Goal: Task Accomplishment & Management: Manage account settings

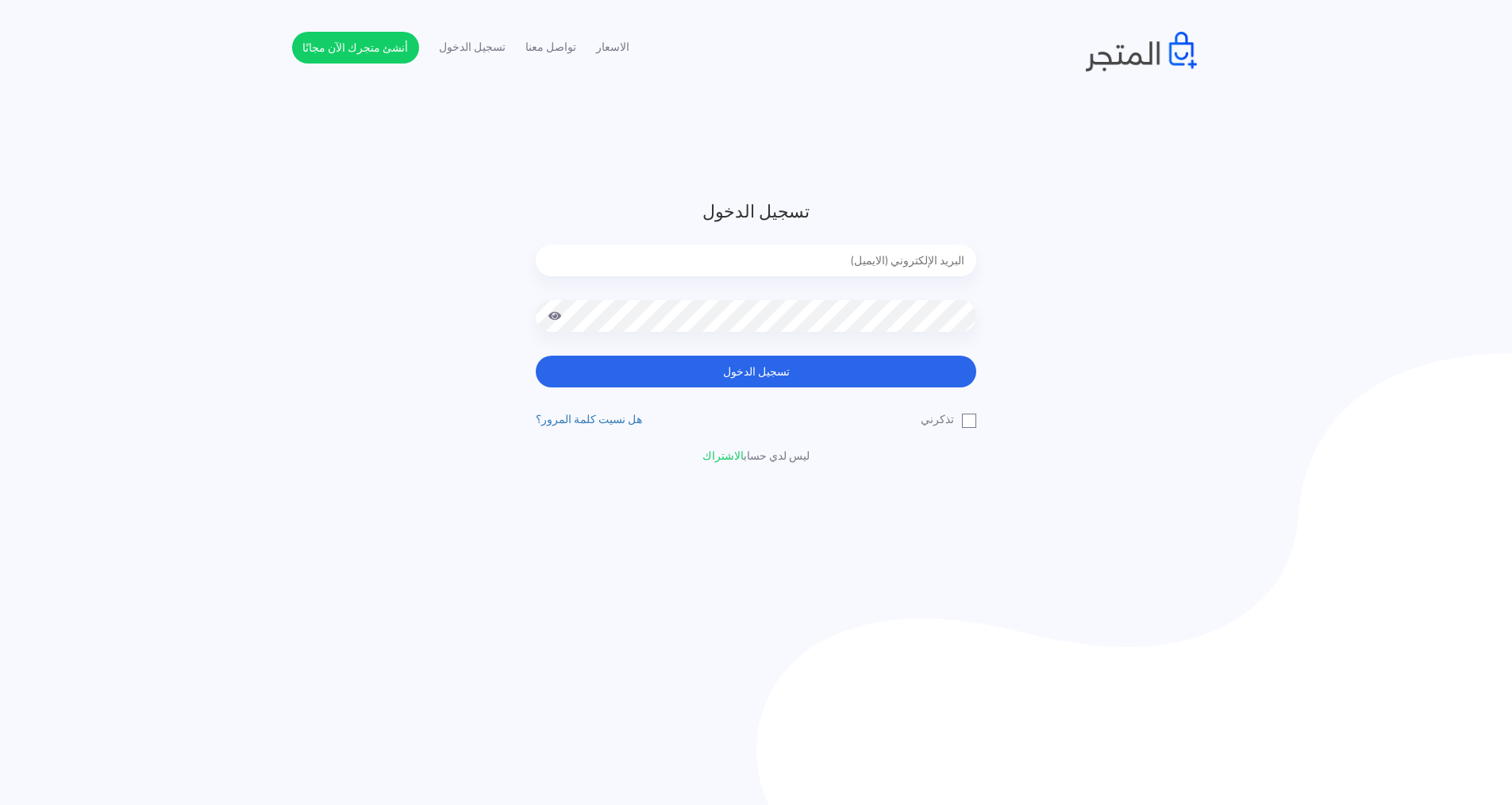
type input "express.laptop@outlook.com"
drag, startPoint x: 1335, startPoint y: 0, endPoint x: 1295, endPoint y: 416, distance: 417.9
click at [1295, 416] on div "تسجيل الدخول express.laptop@outlook.com تسجيل الدخول" at bounding box center [756, 331] width 1512 height 266
click at [549, 316] on span at bounding box center [554, 316] width 14 height 31
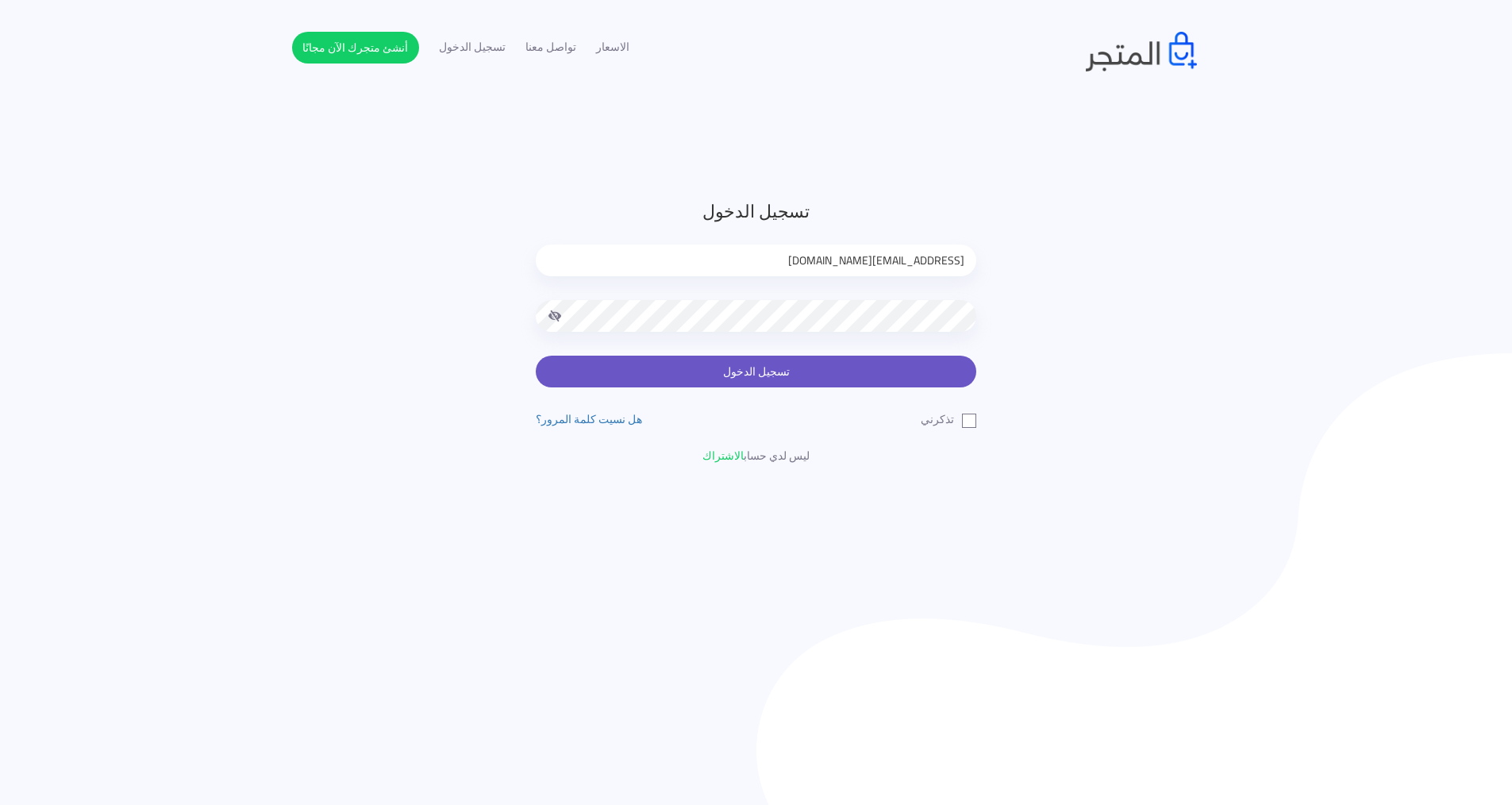
click at [735, 370] on button "تسجيل الدخول" at bounding box center [756, 371] width 440 height 31
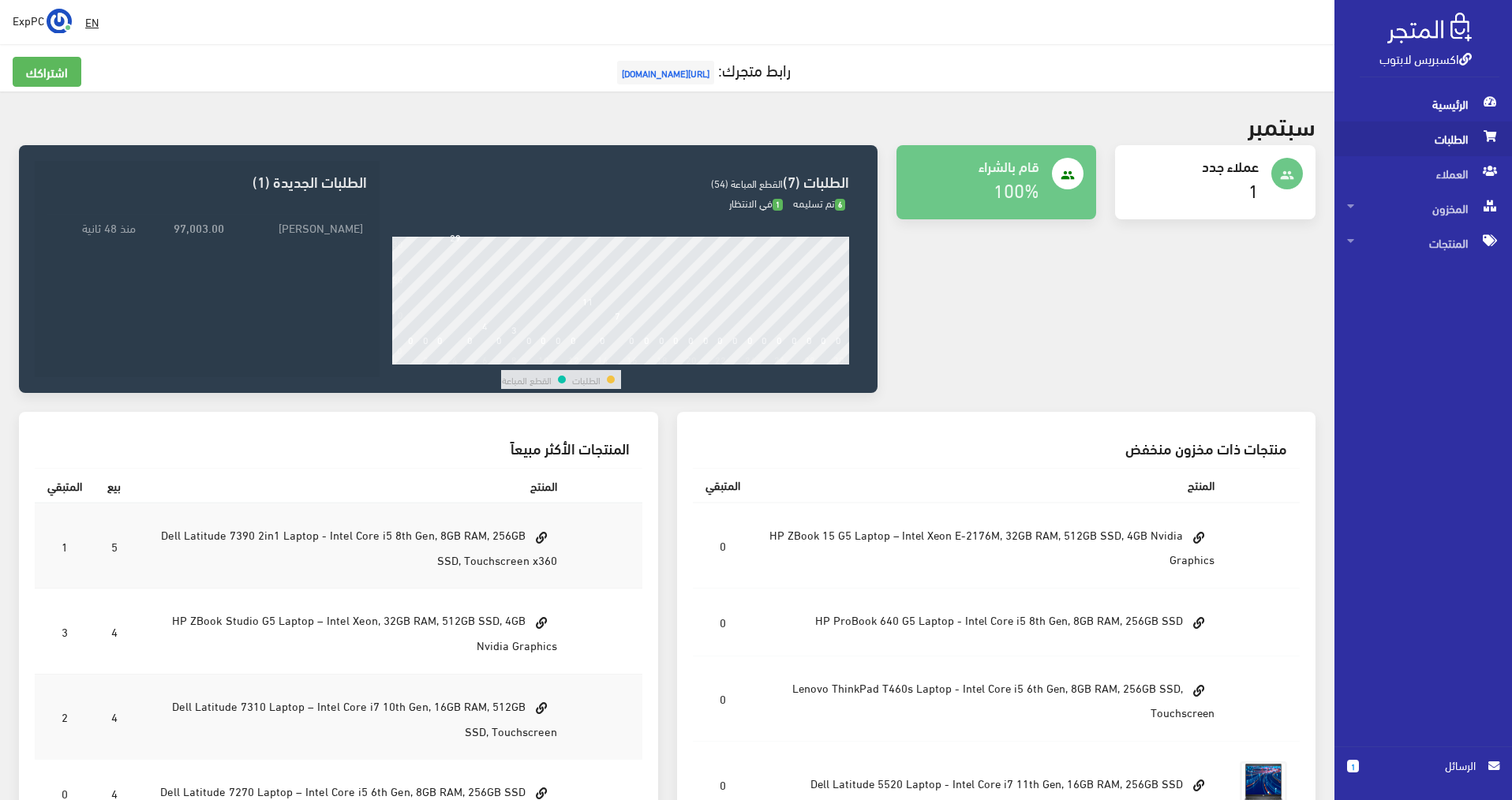
click at [1433, 146] on span "الطلبات" at bounding box center [1422, 139] width 152 height 34
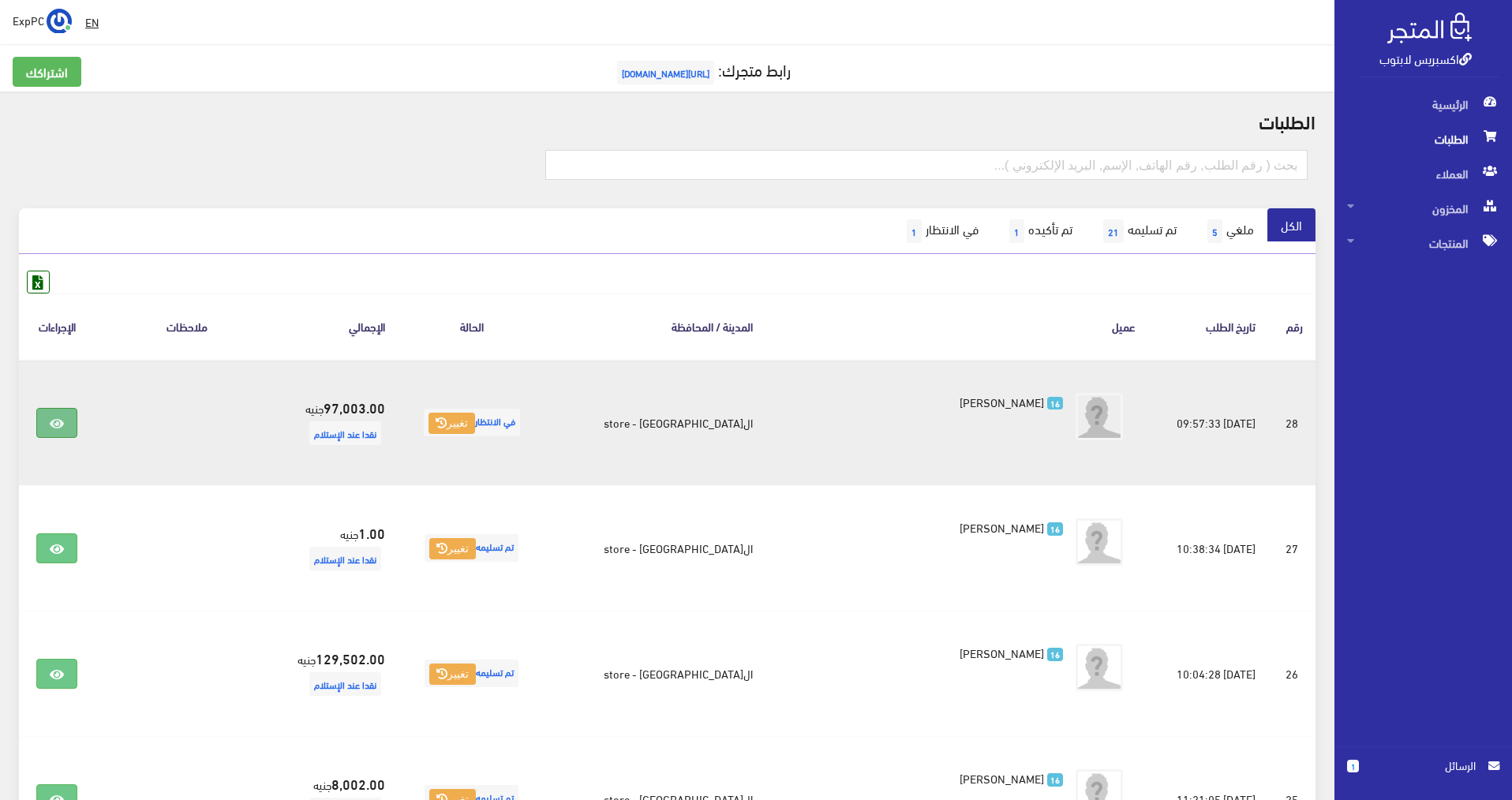
click at [68, 413] on link at bounding box center [57, 423] width 41 height 30
click at [57, 414] on link at bounding box center [57, 423] width 41 height 30
click at [476, 421] on button "تغيير" at bounding box center [453, 424] width 47 height 22
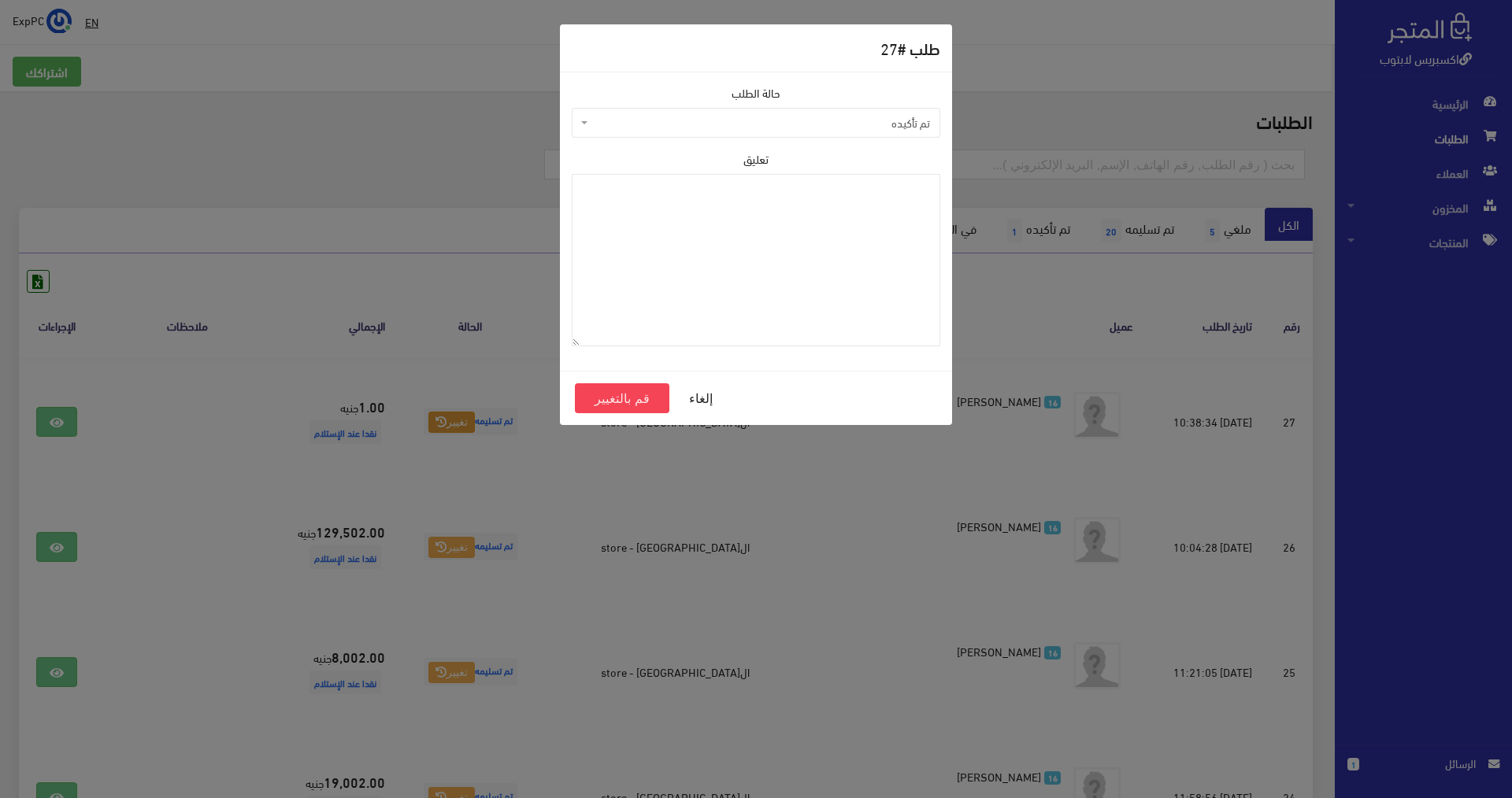
click at [749, 128] on span "تم تأكيده" at bounding box center [761, 122] width 338 height 16
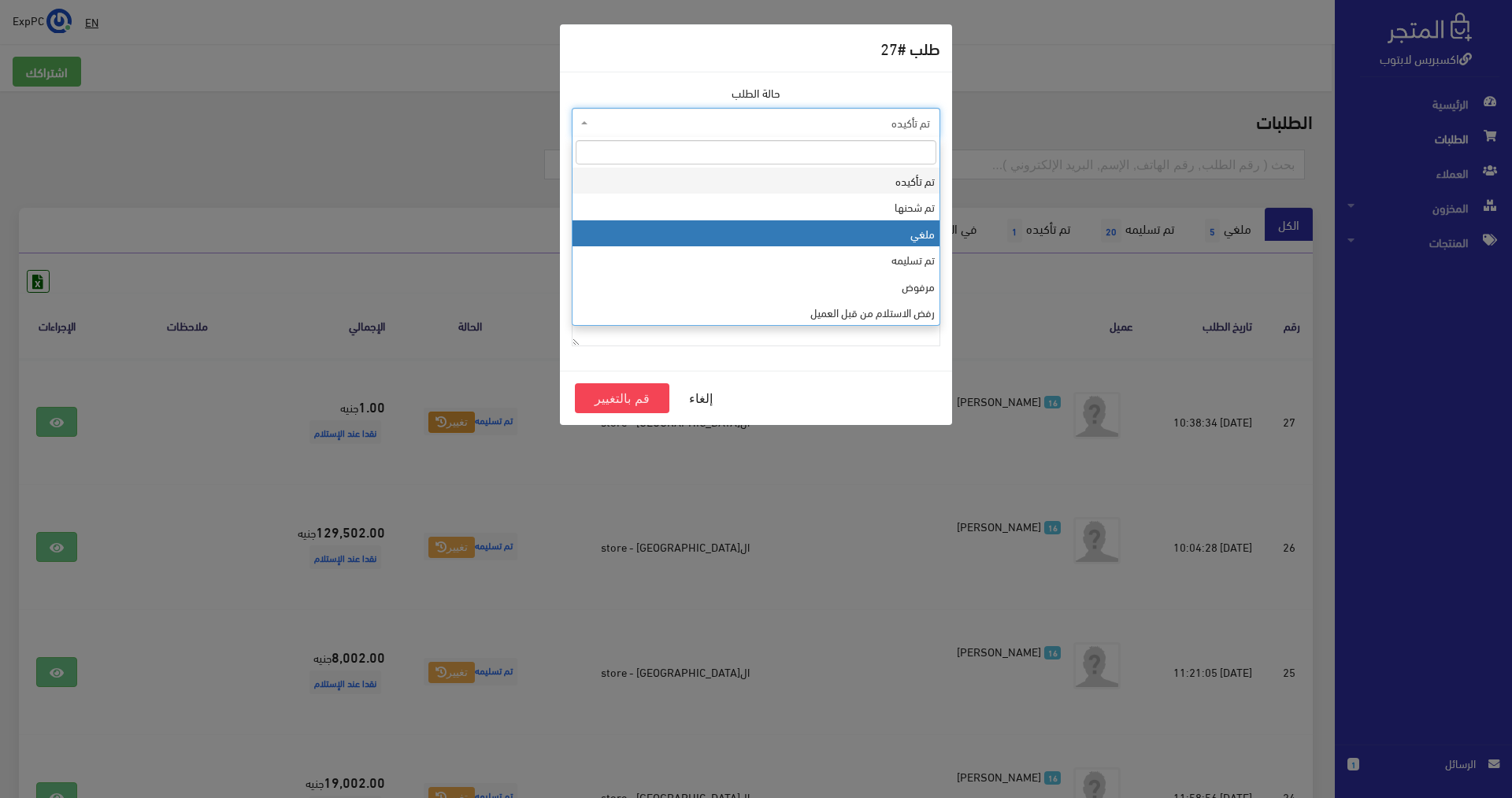
select select "3"
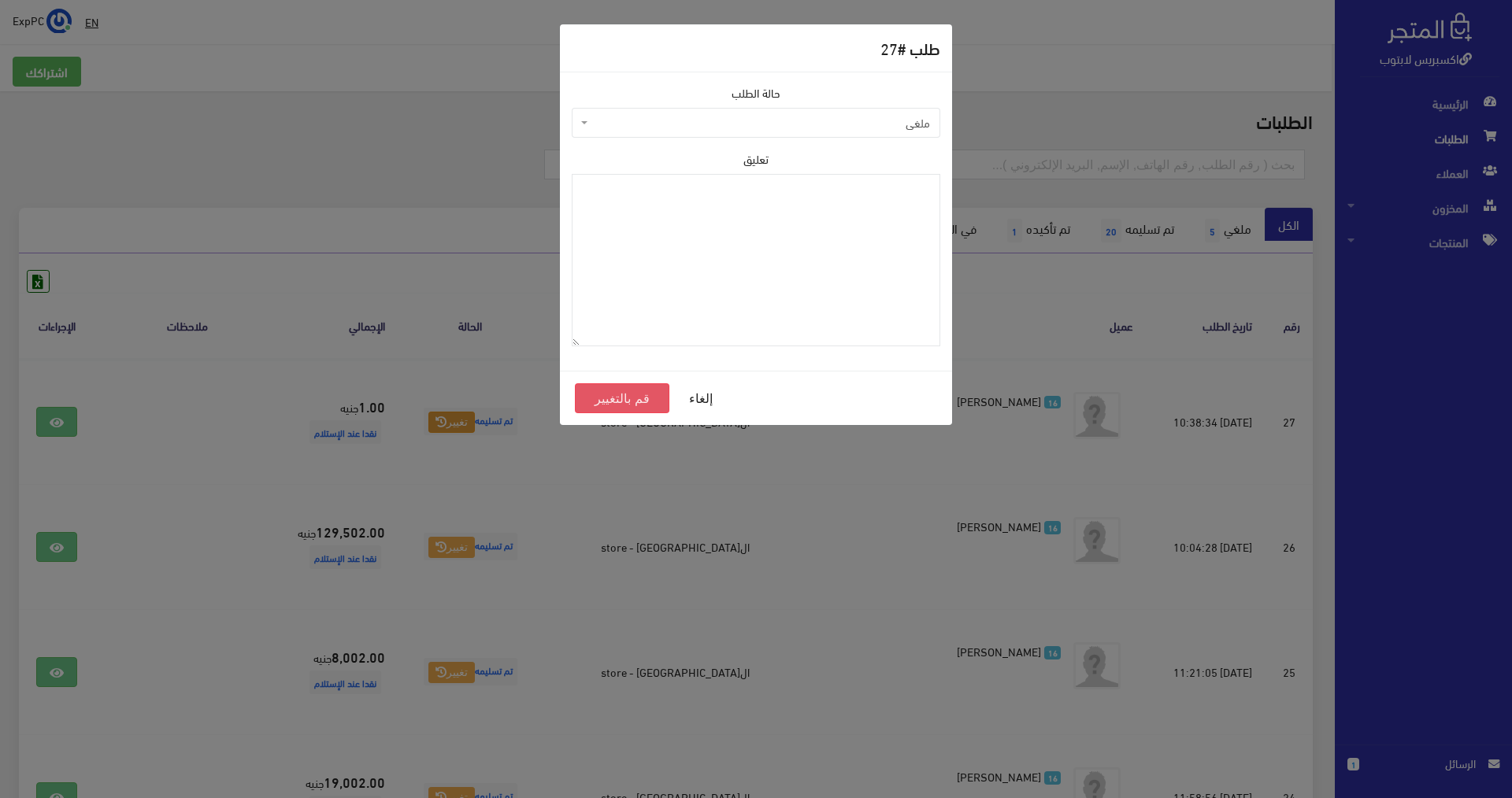
click at [624, 392] on button "قم بالتغيير" at bounding box center [621, 398] width 94 height 30
click at [624, 395] on button "قم بالتغيير" at bounding box center [621, 398] width 94 height 30
click at [634, 408] on button "قم بالتغيير" at bounding box center [621, 398] width 94 height 30
click at [633, 403] on button "قم بالتغيير" at bounding box center [621, 398] width 94 height 30
click at [631, 385] on button "قم بالتغيير" at bounding box center [621, 398] width 94 height 30
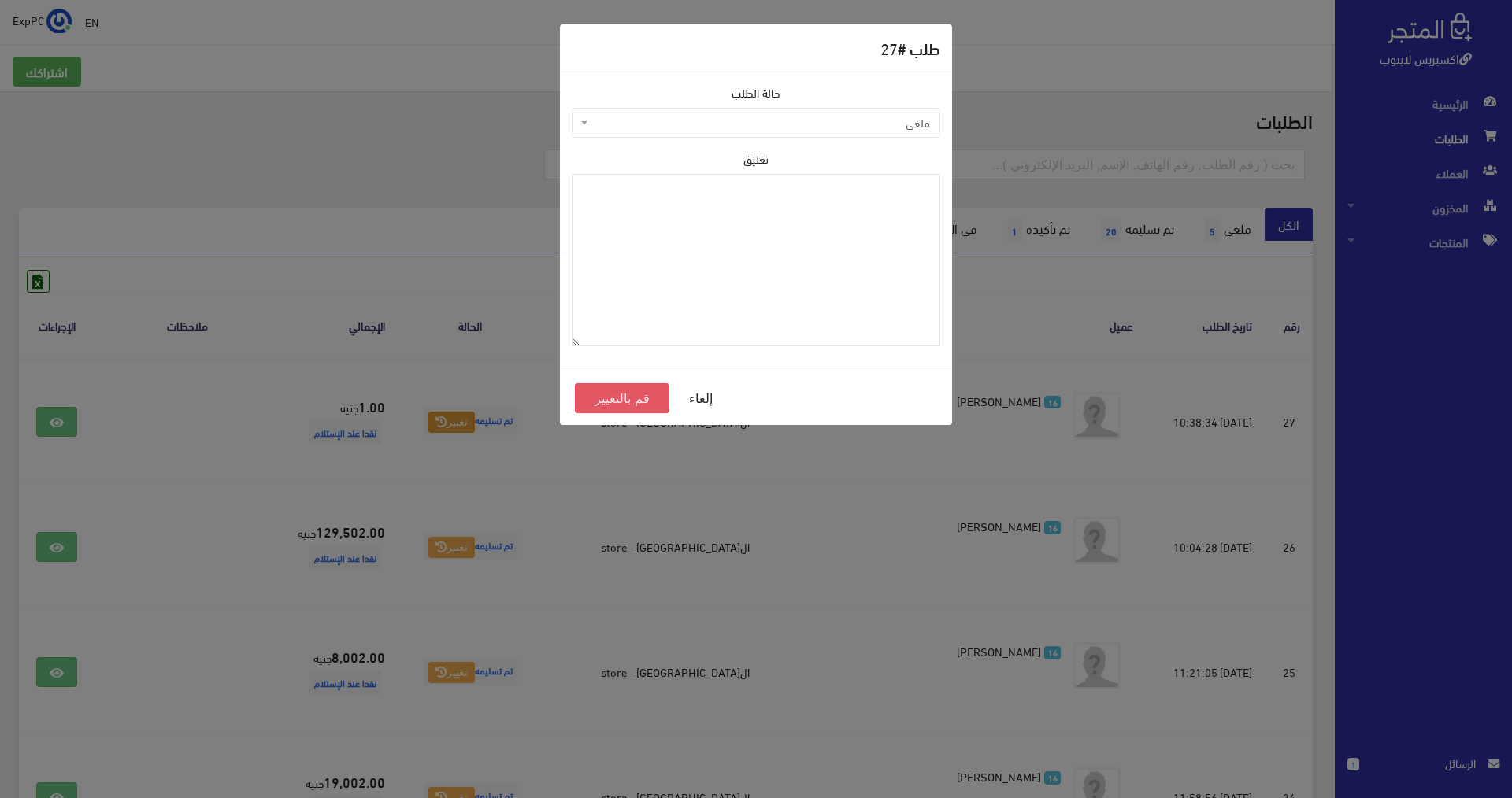
click at [629, 391] on button "قم بالتغيير" at bounding box center [621, 398] width 94 height 30
click at [733, 121] on span "ملغي" at bounding box center [761, 122] width 338 height 16
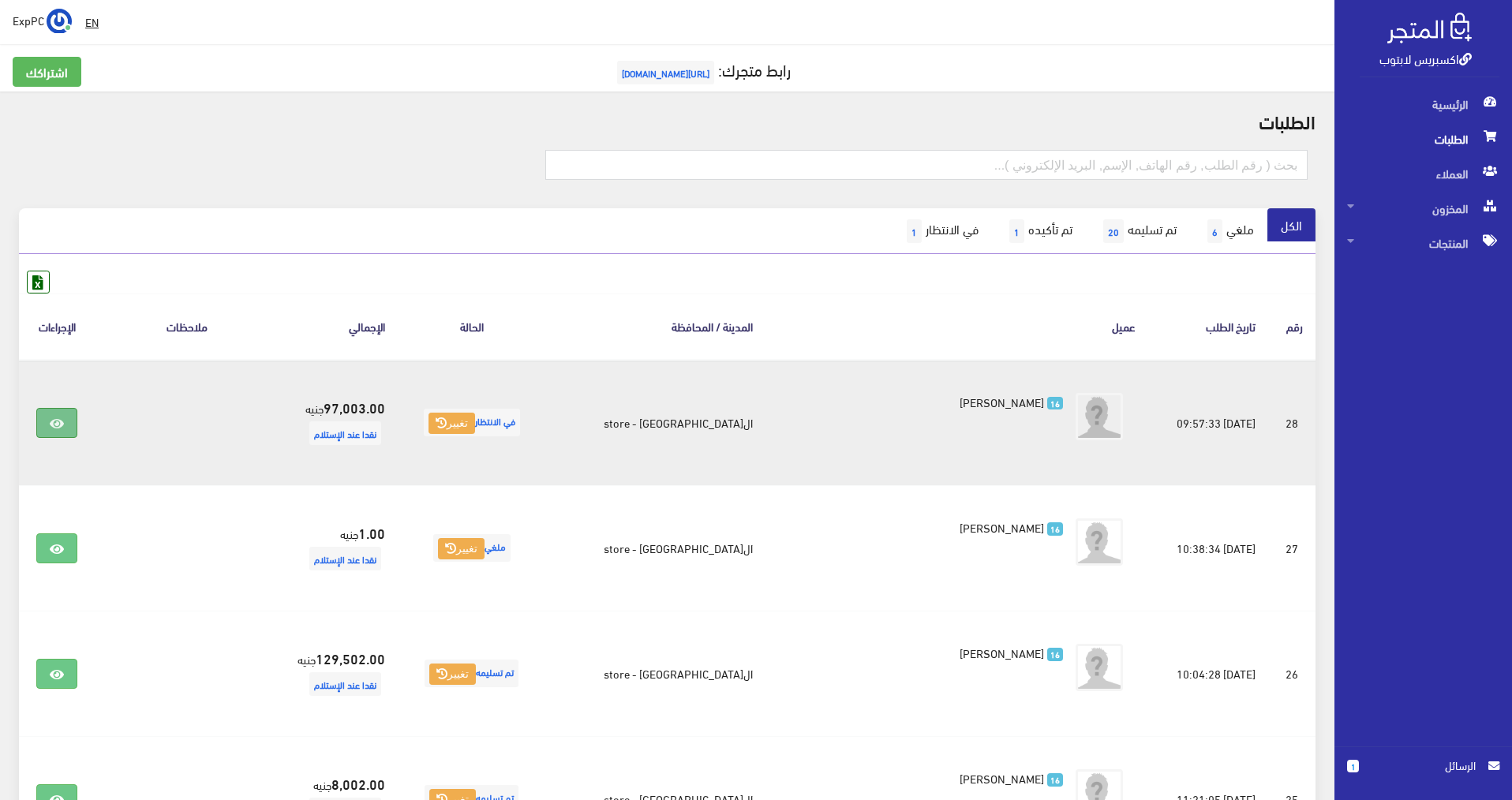
click at [51, 428] on link at bounding box center [57, 423] width 41 height 30
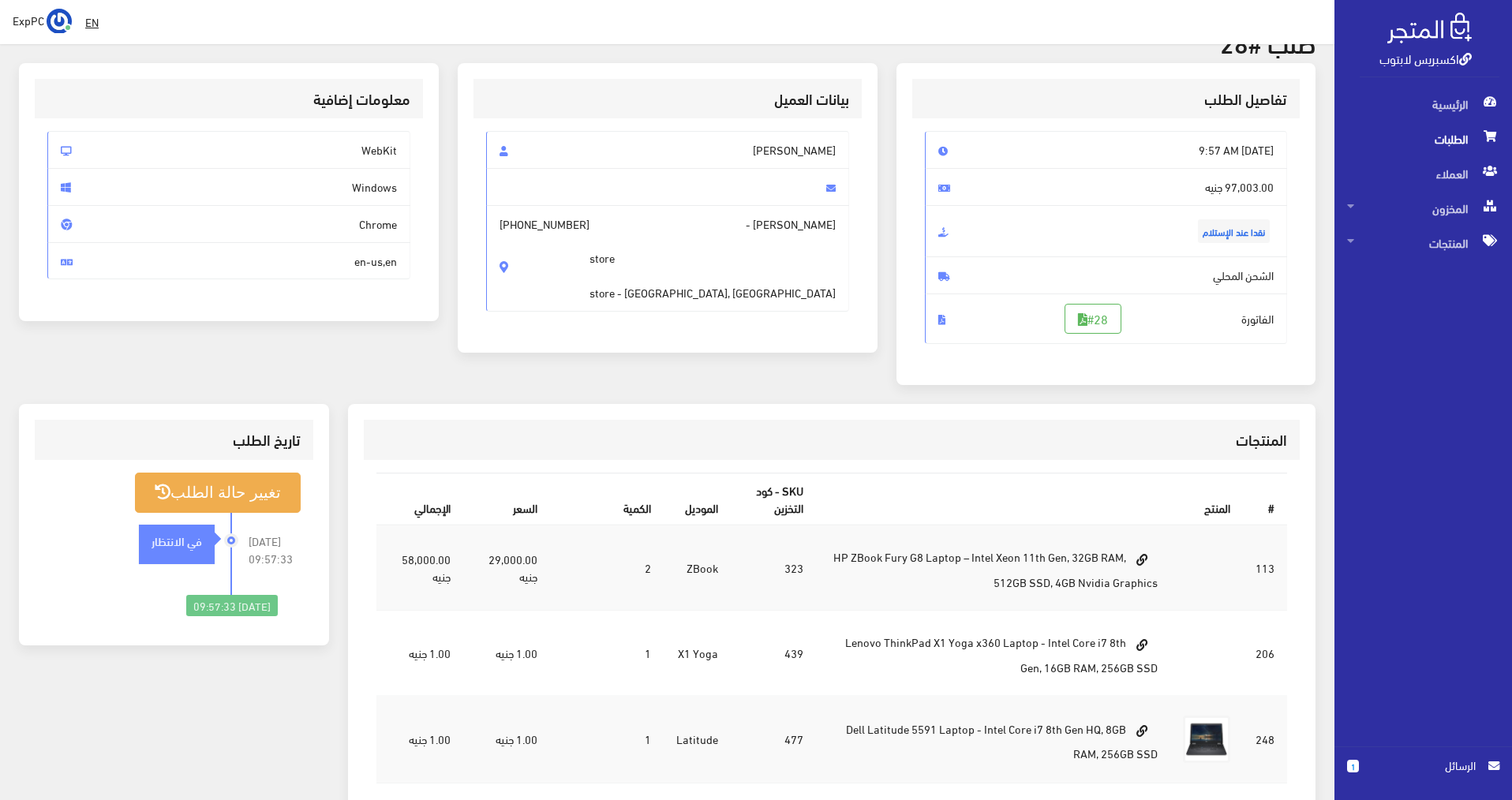
scroll to position [79, 0]
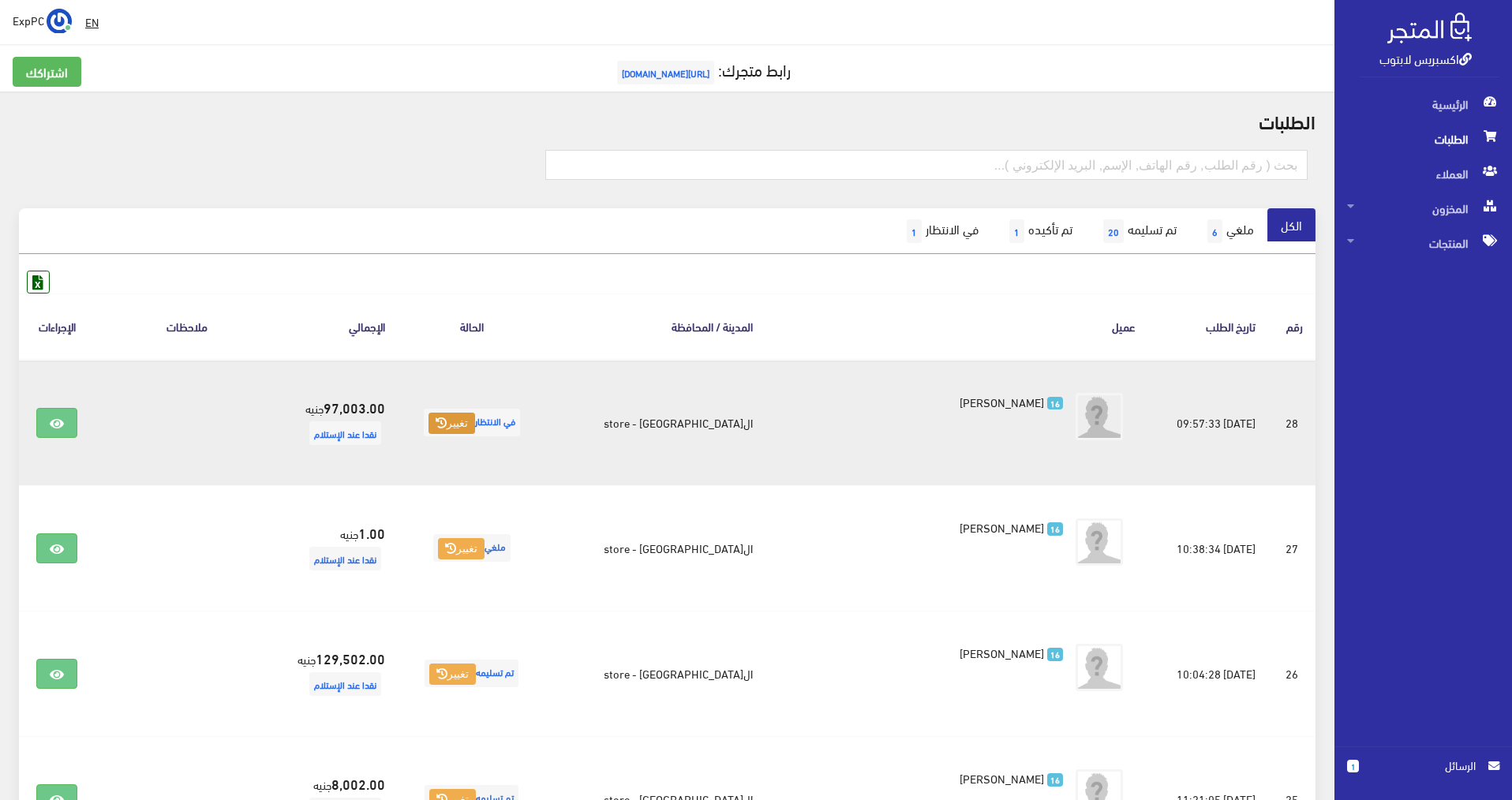
click at [475, 427] on button "تغيير" at bounding box center [452, 424] width 47 height 22
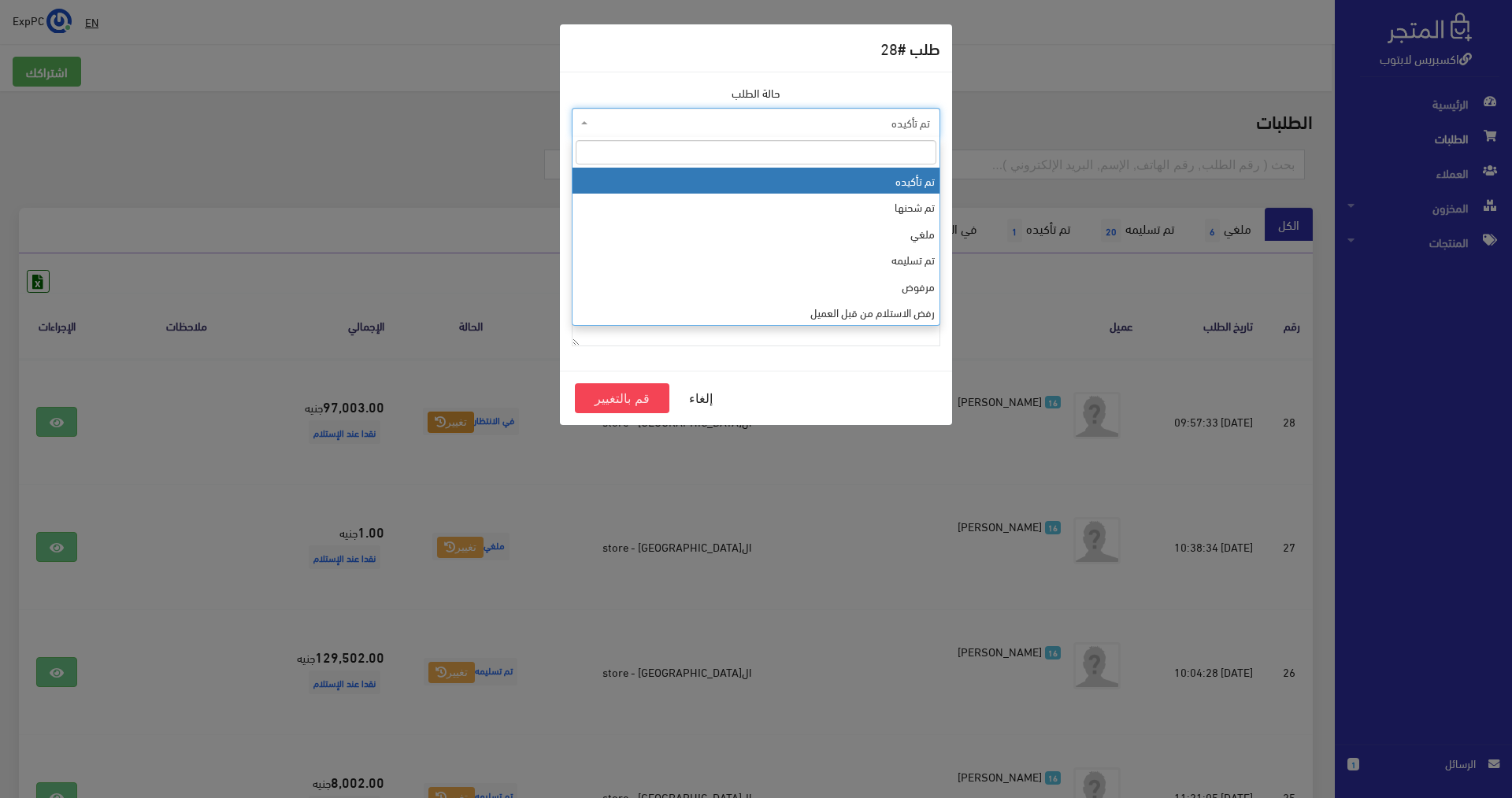
click at [765, 128] on span "تم تأكيده" at bounding box center [761, 122] width 338 height 16
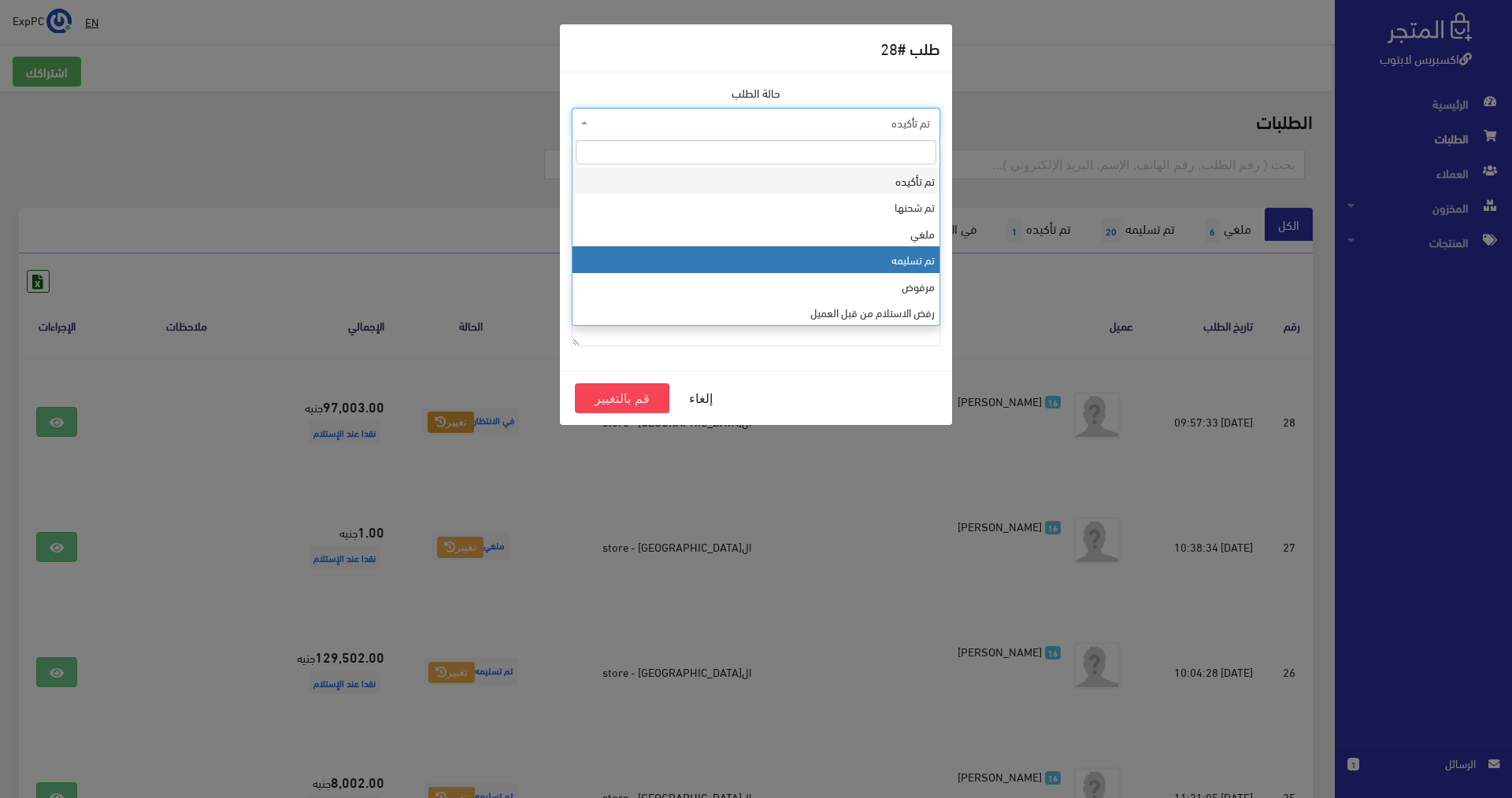
select select "4"
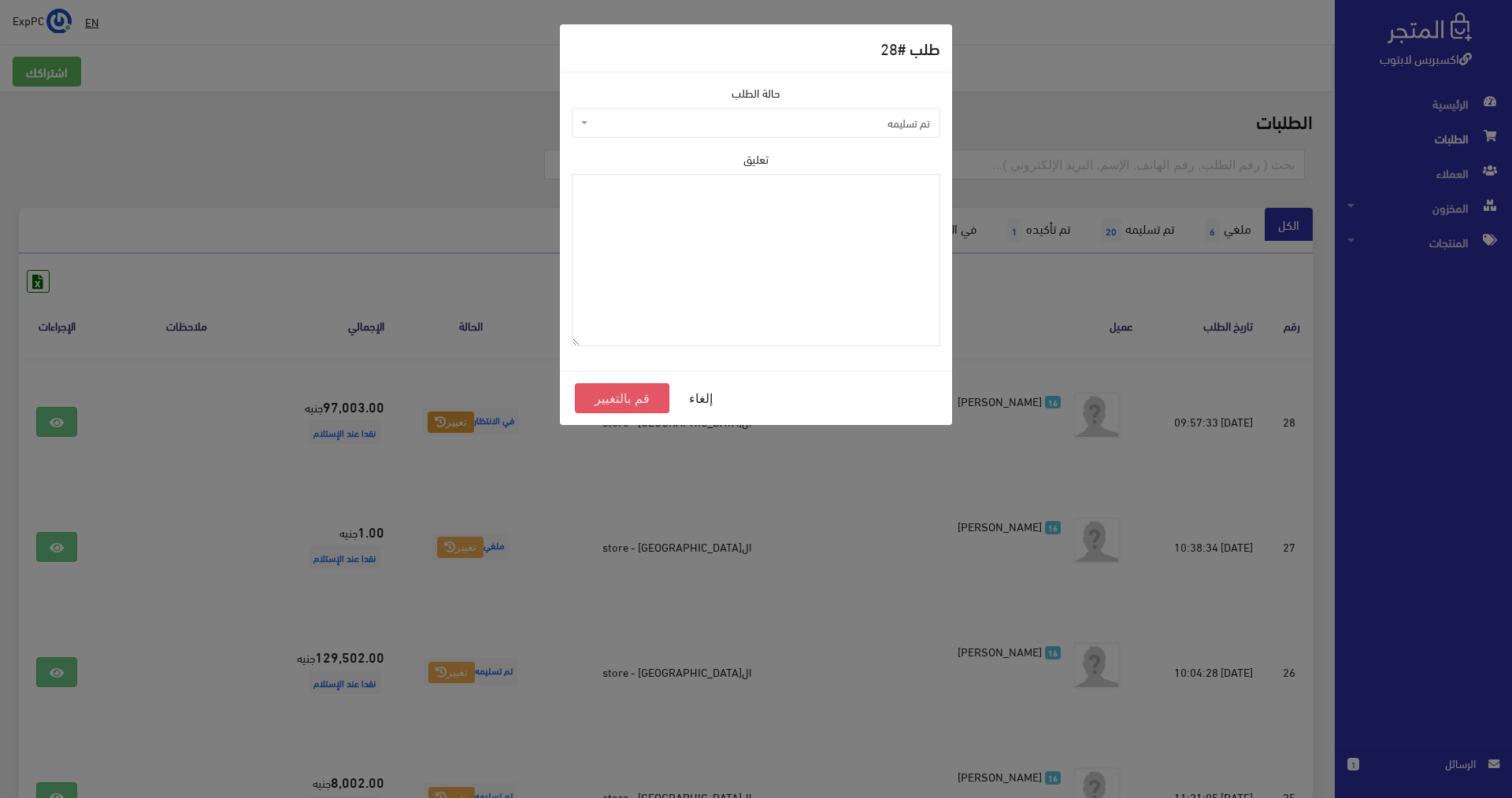
click at [617, 396] on button "قم بالتغيير" at bounding box center [621, 398] width 94 height 30
